Goal: Task Accomplishment & Management: Use online tool/utility

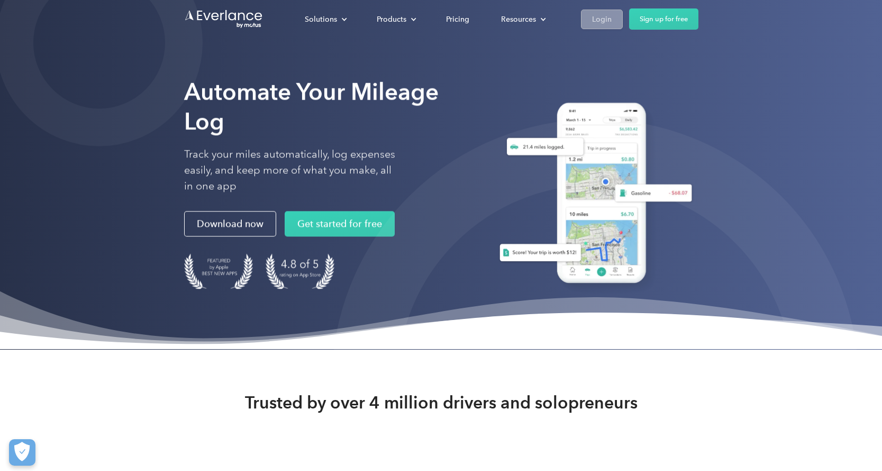
click at [601, 17] on div "Login" at bounding box center [602, 19] width 20 height 13
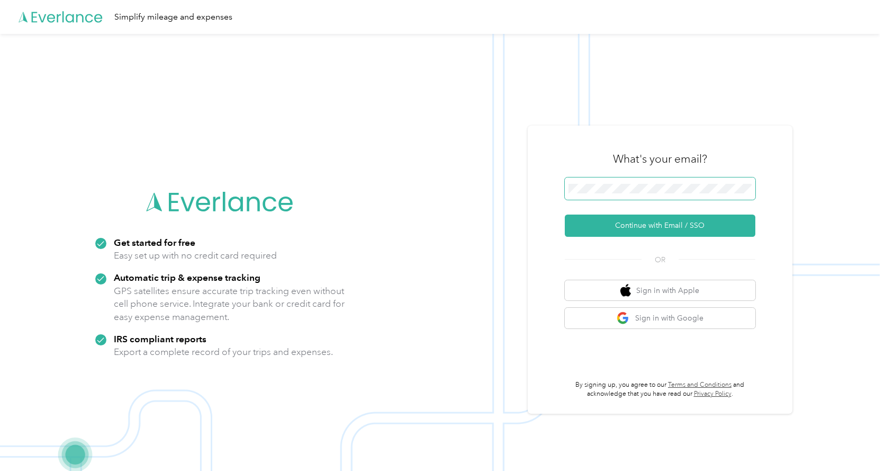
click at [623, 182] on span at bounding box center [660, 188] width 191 height 22
click at [614, 228] on button "Continue with Email / SSO" at bounding box center [660, 225] width 191 height 22
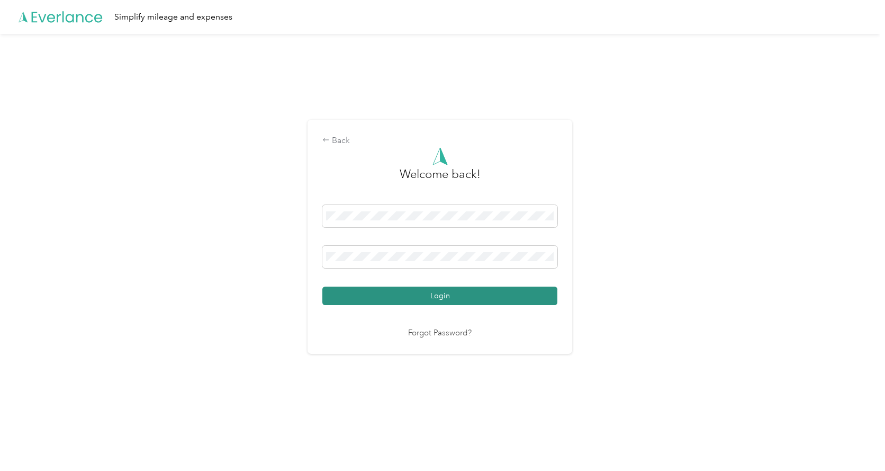
click at [390, 299] on button "Login" at bounding box center [439, 295] width 235 height 19
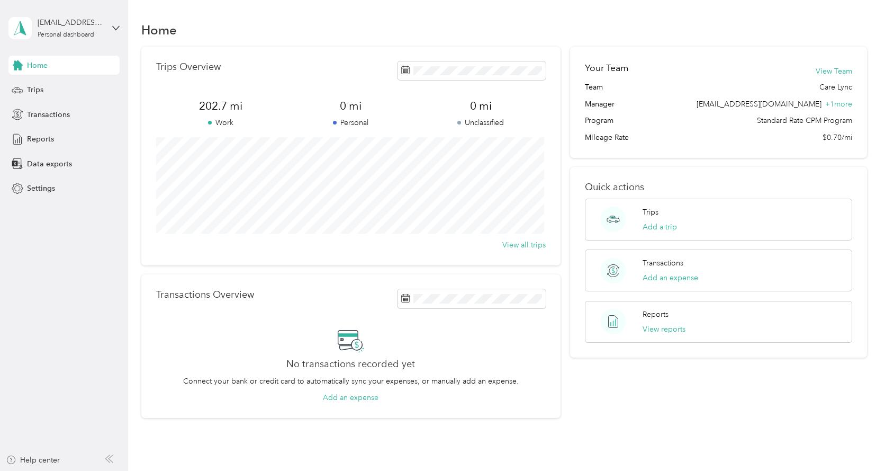
click at [306, 267] on div "Trips Overview 202.7 mi Work 0 mi Personal 0 mi Unclassified View all trips Tra…" at bounding box center [350, 233] width 419 height 372
click at [40, 140] on span "Reports" at bounding box center [40, 138] width 27 height 11
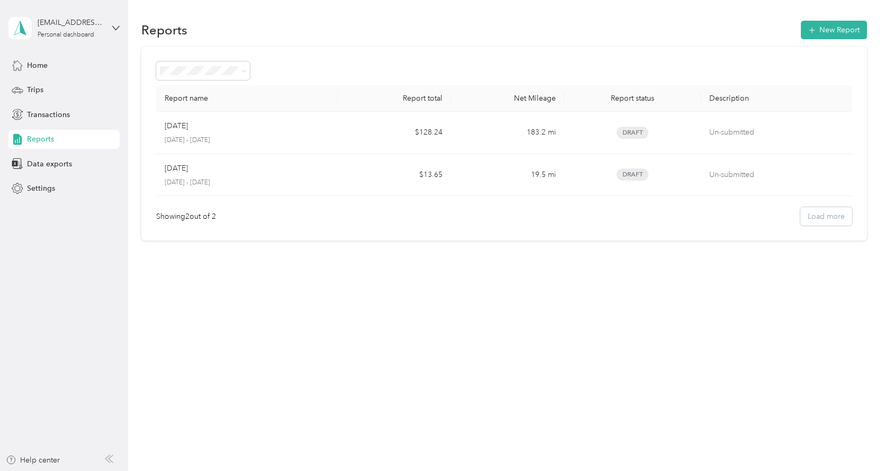
click at [111, 273] on aside "[EMAIL_ADDRESS][DOMAIN_NAME] Personal dashboard Home Trips Transactions Reports…" at bounding box center [64, 235] width 128 height 471
click at [843, 33] on button "New Report" at bounding box center [834, 30] width 66 height 19
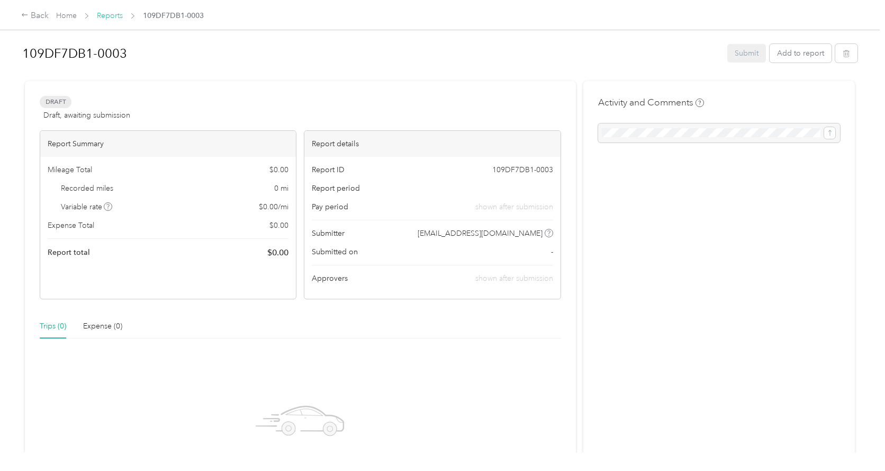
click at [113, 11] on link "Reports" at bounding box center [110, 15] width 26 height 9
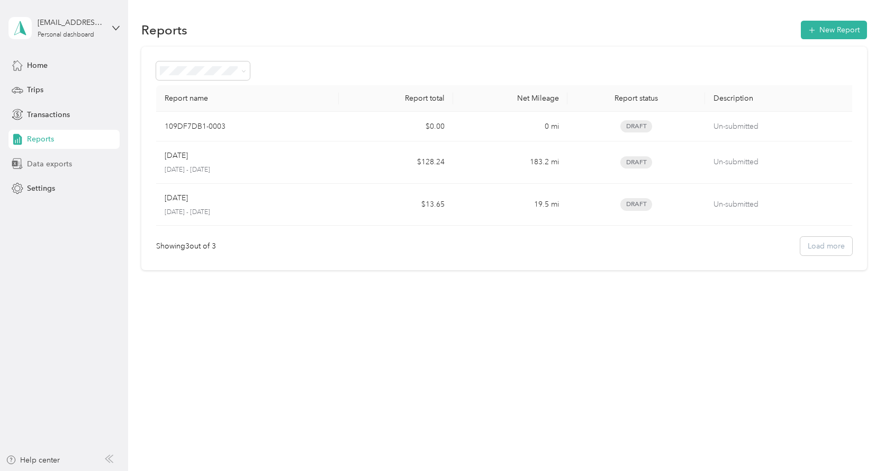
click at [56, 165] on span "Data exports" at bounding box center [49, 163] width 45 height 11
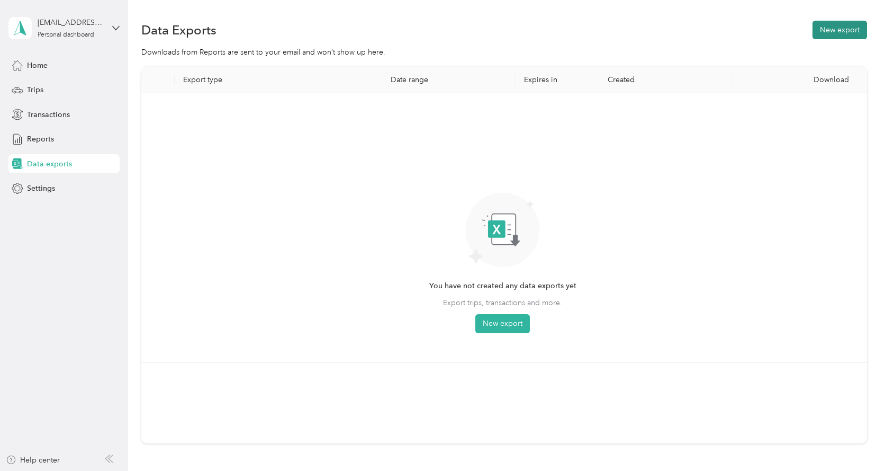
click at [841, 34] on button "New export" at bounding box center [839, 30] width 55 height 19
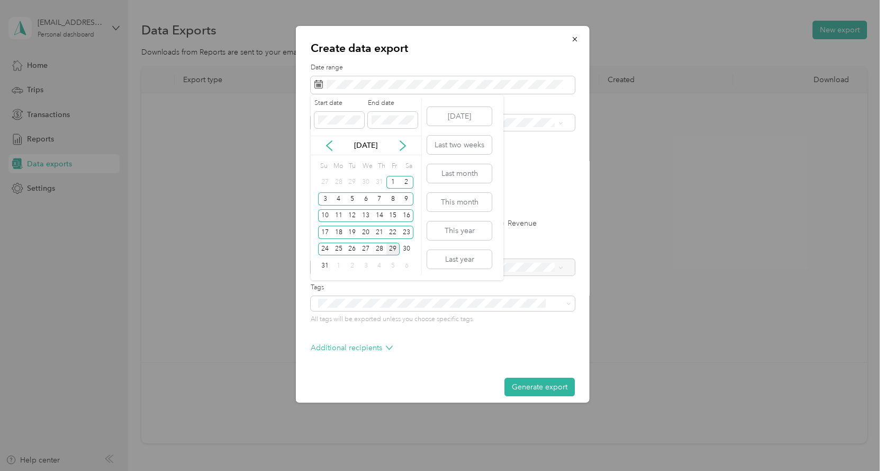
click at [480, 212] on div "[DATE] Last two weeks Last month This month This year Last year" at bounding box center [459, 187] width 67 height 185
click at [465, 202] on button "This month" at bounding box center [459, 202] width 65 height 19
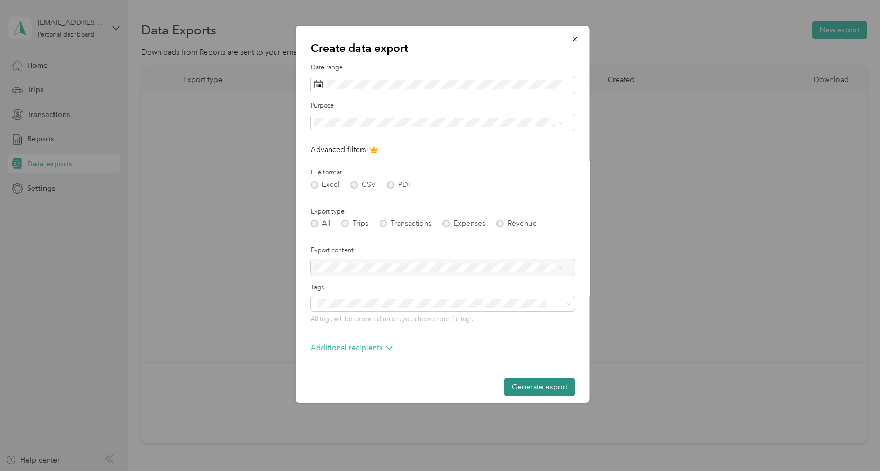
click at [507, 385] on button "Generate export" at bounding box center [539, 386] width 70 height 19
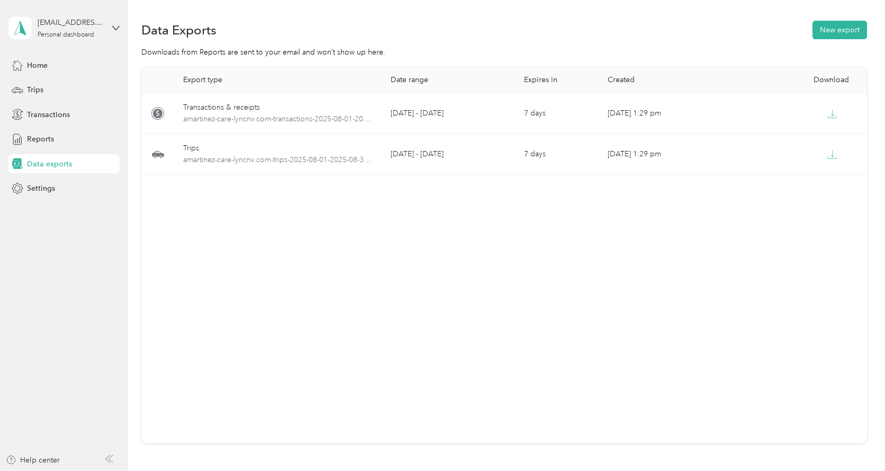
click at [465, 257] on div "Export type Date range Expires in Created Download Transactions & receipts amar…" at bounding box center [504, 255] width 726 height 376
click at [337, 268] on div "Export type Date range Expires in Created Download Transactions & receipts amar…" at bounding box center [504, 255] width 726 height 376
click at [368, 340] on div "Export type Date range Expires in Created Download Transactions & receipts amar…" at bounding box center [504, 255] width 726 height 376
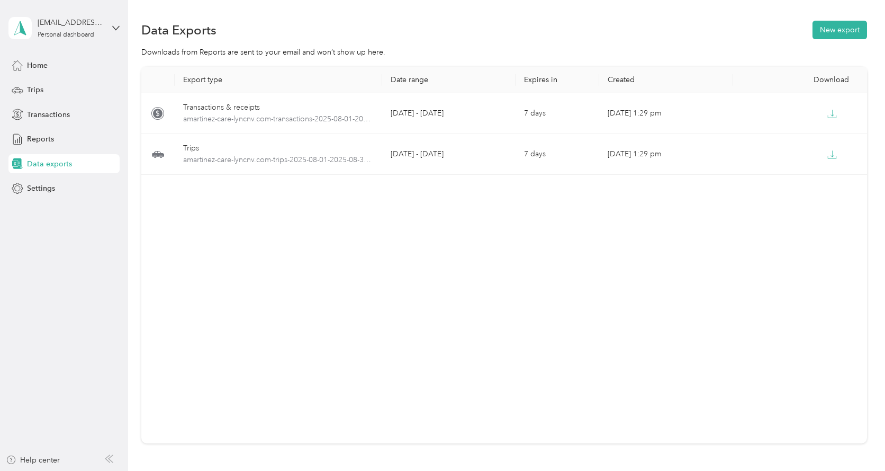
click at [363, 310] on div "Export type Date range Expires in Created Download Transactions & receipts amar…" at bounding box center [504, 255] width 726 height 376
click at [556, 296] on div "Export type Date range Expires in Created Download Transactions & receipts amar…" at bounding box center [504, 255] width 726 height 376
click at [605, 347] on div "Export type Date range Expires in Created Download Transactions & receipts amar…" at bounding box center [504, 255] width 726 height 376
click at [612, 311] on div "Export type Date range Expires in Created Download Transactions & receipts amar…" at bounding box center [504, 255] width 726 height 376
click at [343, 381] on div "Export type Date range Expires in Created Download Transactions & receipts amar…" at bounding box center [504, 255] width 726 height 376
